Goal: Task Accomplishment & Management: Use online tool/utility

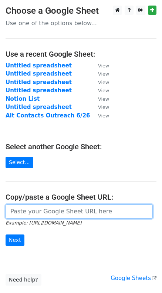
click at [44, 212] on input "url" at bounding box center [80, 212] width 148 height 14
paste input "https://docs.google.com/spreadsheets/d/1TosS1MnBYCgKeRRLADo44UvMs5n9RAN5HoD88nC…"
type input "https://docs.google.com/spreadsheets/d/1TosS1MnBYCgKeRRLADo44UvMs5n9RAN5HoD88nC…"
click at [6, 235] on input "Next" at bounding box center [15, 240] width 19 height 11
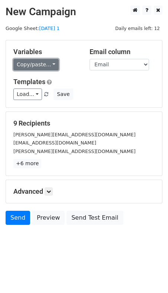
click at [48, 66] on link "Copy/paste..." at bounding box center [35, 64] width 45 height 11
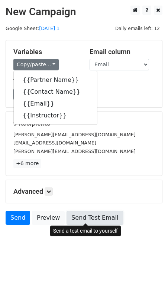
click at [88, 220] on link "Send Test Email" at bounding box center [94, 218] width 56 height 14
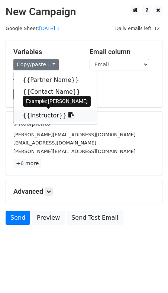
click at [48, 115] on link "{{Instructor}}" at bounding box center [55, 116] width 83 height 12
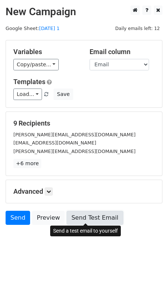
click at [84, 219] on link "Send Test Email" at bounding box center [94, 218] width 56 height 14
click at [94, 218] on link "Send Test Email" at bounding box center [94, 218] width 56 height 14
